Goal: Register for event/course

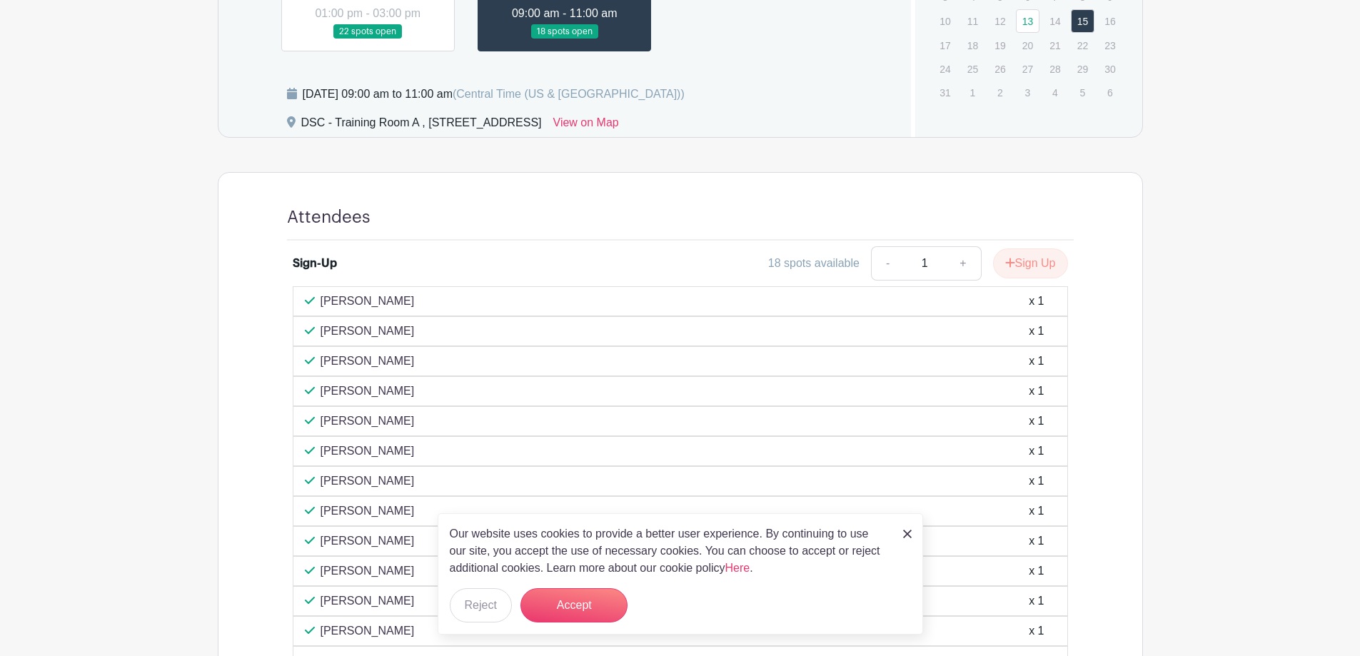
scroll to position [604, 0]
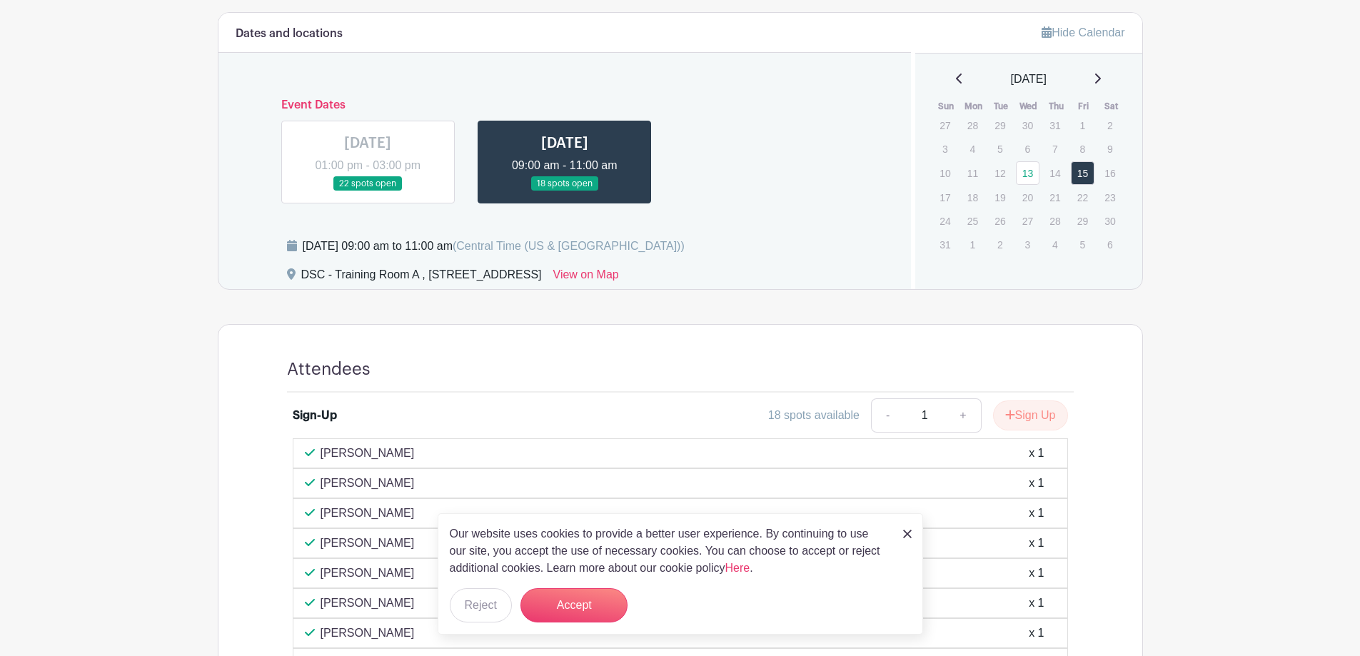
click at [907, 536] on img at bounding box center [907, 534] width 9 height 9
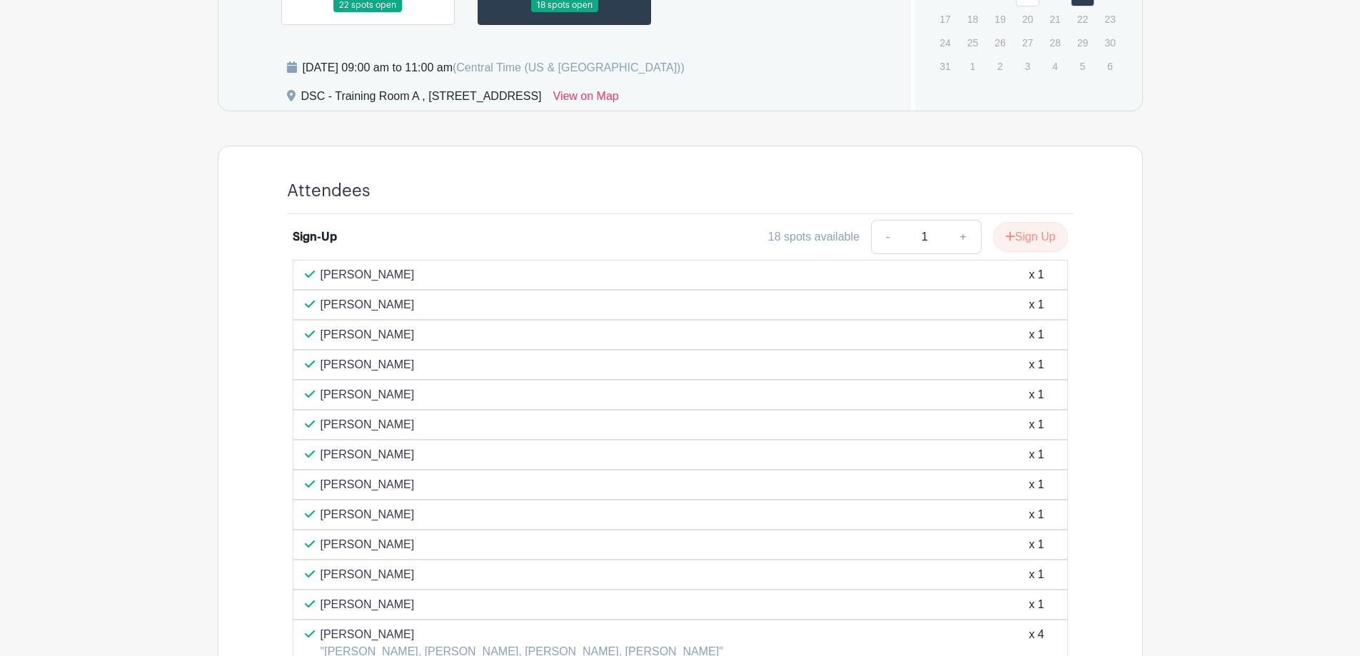
scroll to position [1032, 0]
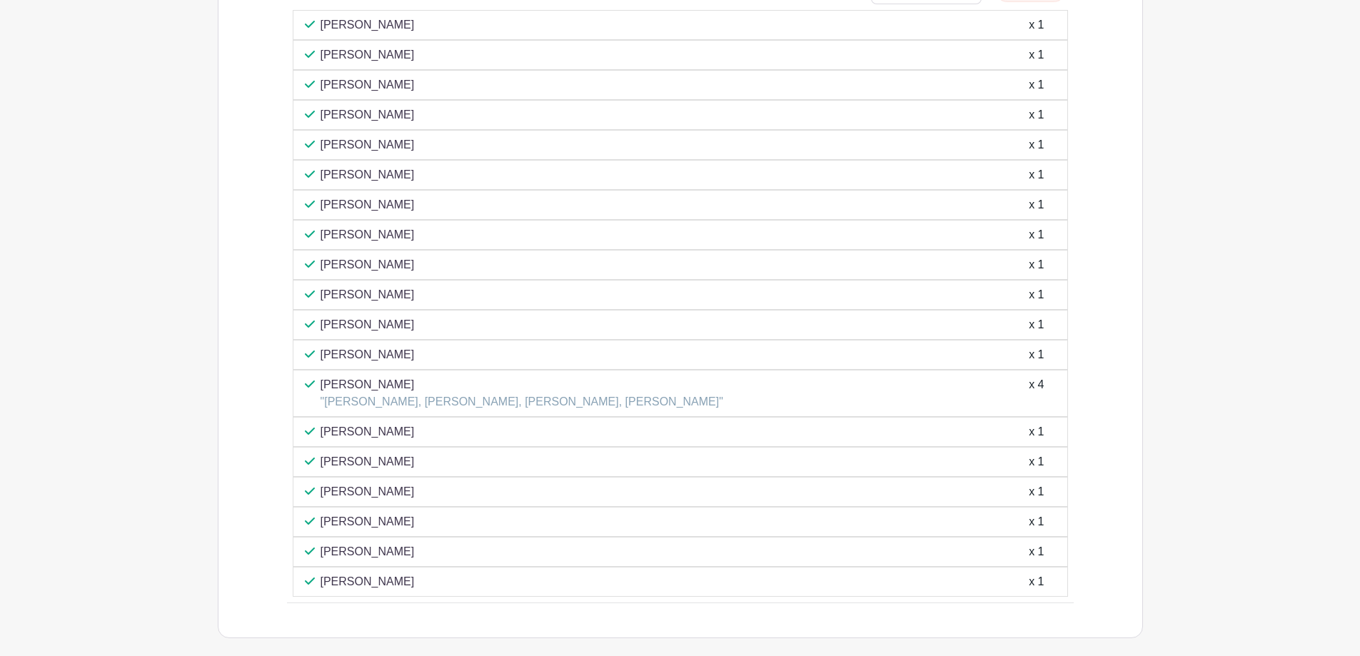
drag, startPoint x: 418, startPoint y: 485, endPoint x: 308, endPoint y: 495, distance: 110.3
click at [308, 495] on div "[PERSON_NAME] x 1" at bounding box center [680, 491] width 751 height 17
click at [408, 508] on div "[PERSON_NAME] x 1" at bounding box center [680, 522] width 775 height 30
drag, startPoint x: 416, startPoint y: 518, endPoint x: 292, endPoint y: 520, distance: 123.5
click at [293, 520] on div "[PERSON_NAME] x 1" at bounding box center [680, 522] width 775 height 30
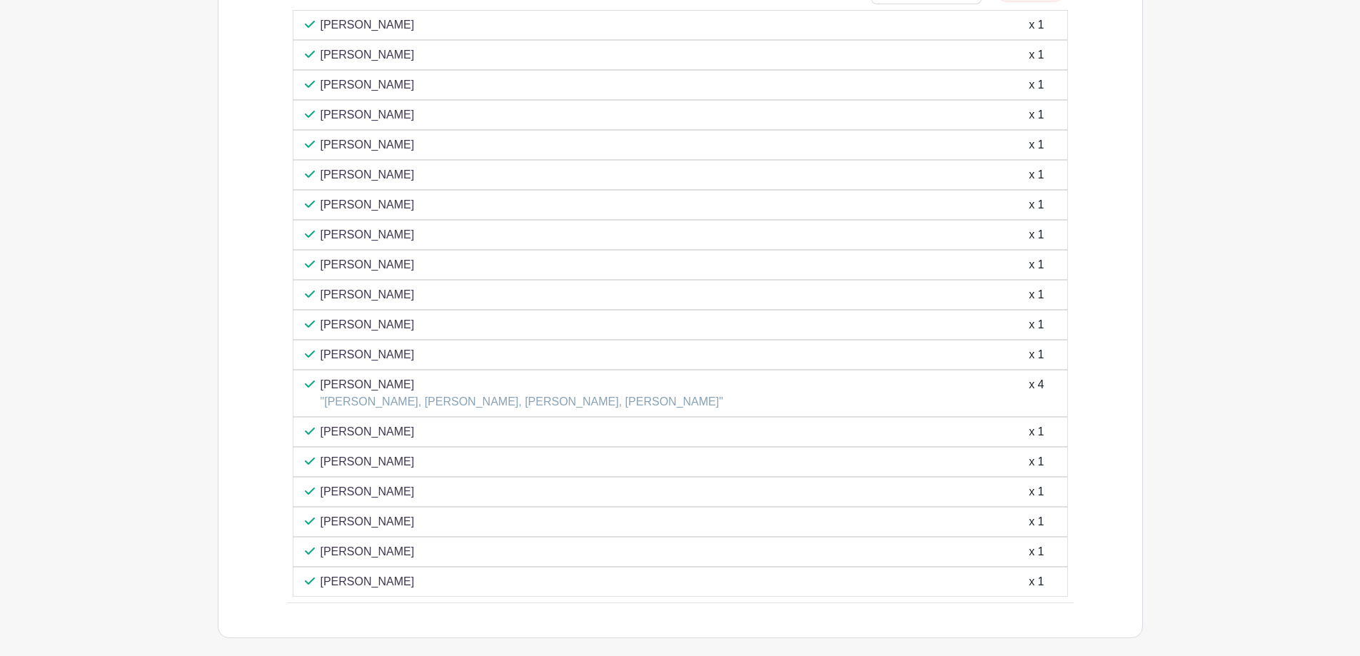
drag, startPoint x: 435, startPoint y: 577, endPoint x: 286, endPoint y: 494, distance: 170.7
click at [286, 494] on div "Sign-Up 18 spots available - 1 + Sign Up [PERSON_NAME] x 1 [PERSON_NAME] x 1 [P…" at bounding box center [680, 283] width 855 height 639
click at [1021, 605] on div "Attendees Sign-Up 18 spots available - 1 + Sign Up [PERSON_NAME] x 1 [PERSON_NA…" at bounding box center [680, 266] width 855 height 741
drag, startPoint x: 979, startPoint y: 583, endPoint x: 282, endPoint y: 493, distance: 702.6
click at [282, 493] on div "Sign-Up 18 spots available - 1 + Sign Up [PERSON_NAME] x 1 [PERSON_NAME] x 1 [P…" at bounding box center [680, 283] width 855 height 639
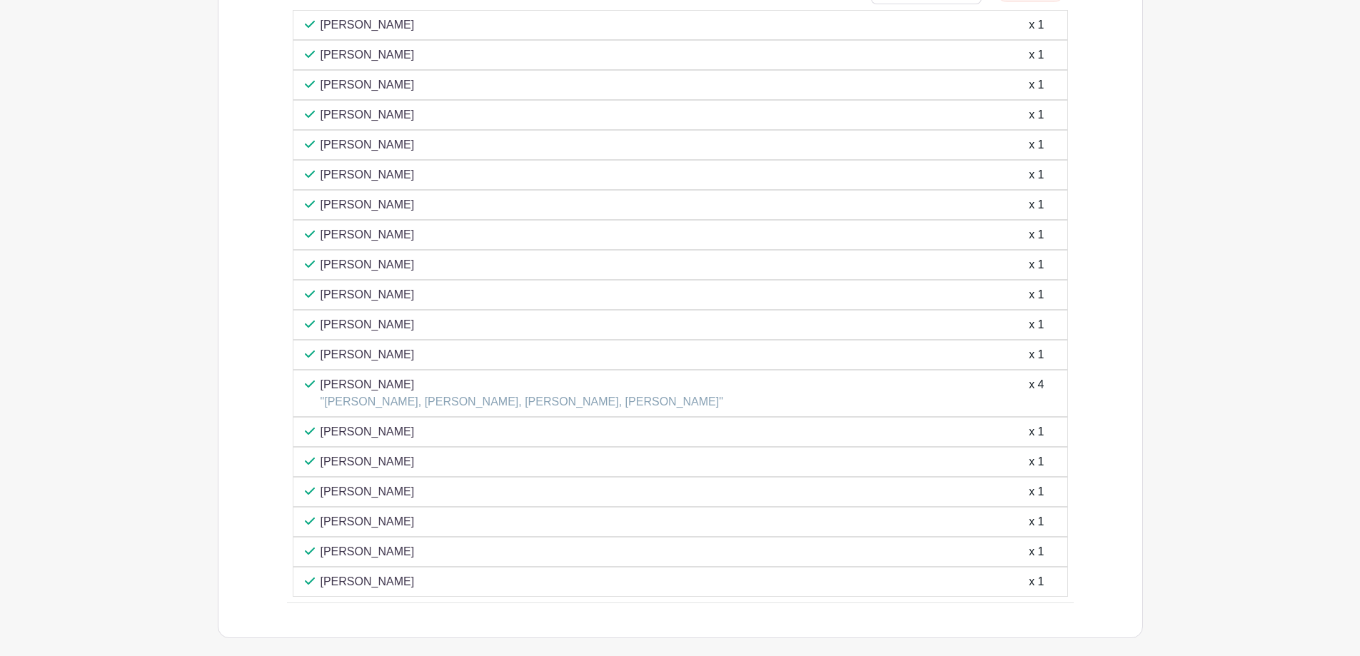
click at [231, 519] on div "Attendees Sign-Up 18 spots available - 1 + Sign Up [PERSON_NAME] x 1 [PERSON_NA…" at bounding box center [680, 267] width 925 height 742
